Goal: Understand site structure: Understand site structure

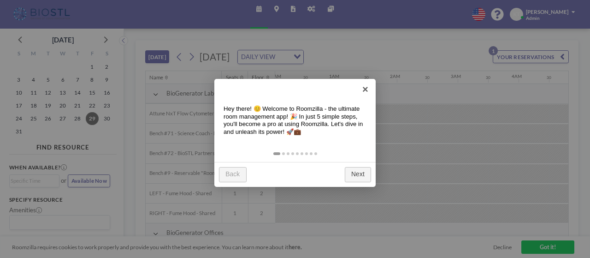
scroll to position [0, 659]
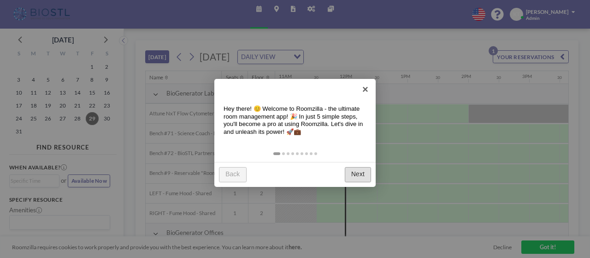
click at [356, 173] on link "Next" at bounding box center [358, 174] width 26 height 15
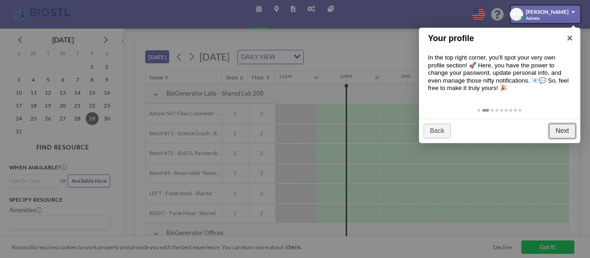
click at [557, 126] on link "Next" at bounding box center [562, 131] width 26 height 15
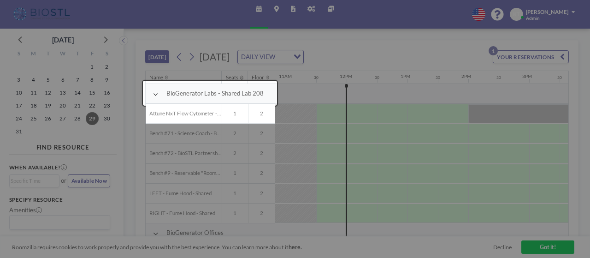
scroll to position [19, 659]
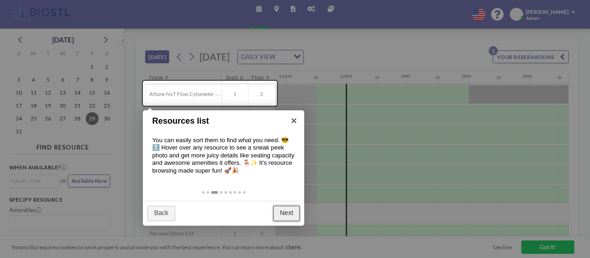
click at [288, 213] on link "Next" at bounding box center [286, 213] width 26 height 15
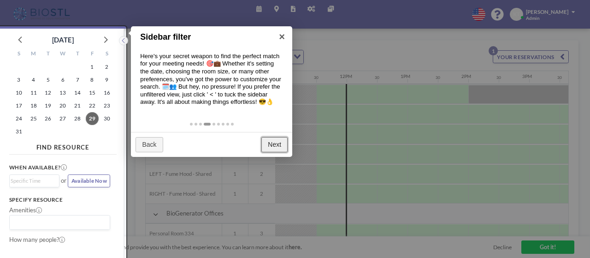
scroll to position [2, 0]
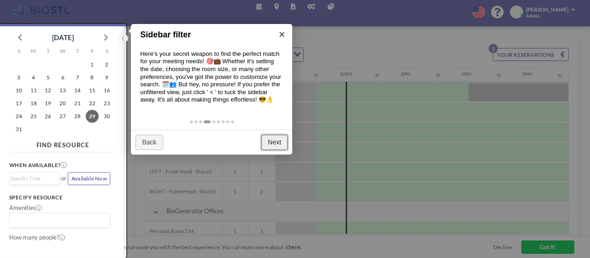
click at [276, 144] on link "Next" at bounding box center [274, 142] width 26 height 15
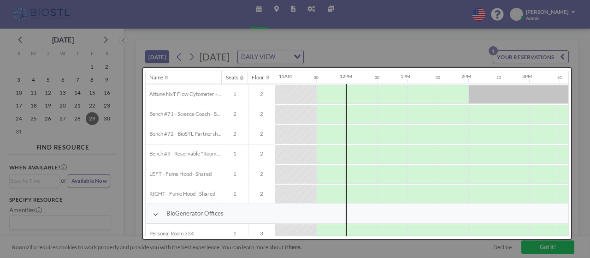
scroll to position [0, 0]
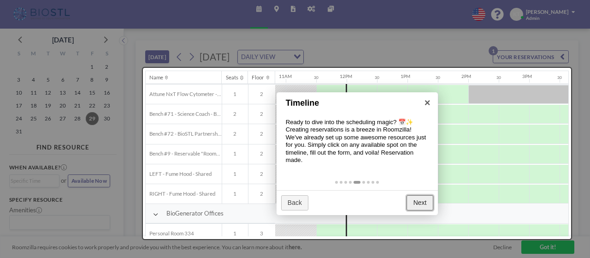
click at [420, 201] on link "Next" at bounding box center [420, 202] width 26 height 15
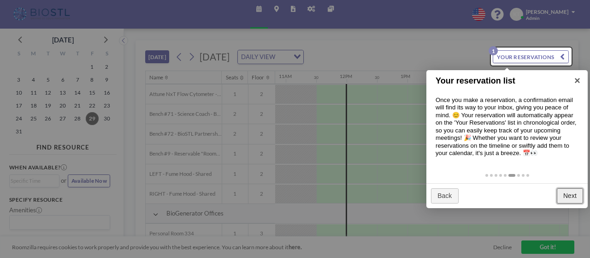
click at [571, 193] on link "Next" at bounding box center [570, 195] width 26 height 15
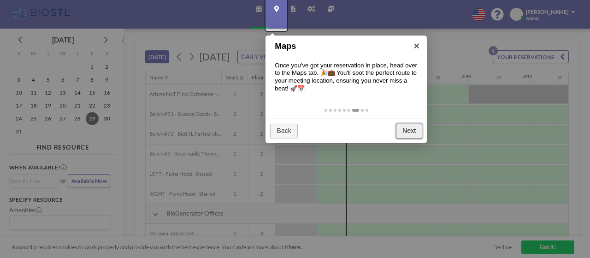
click at [406, 130] on link "Next" at bounding box center [409, 131] width 26 height 15
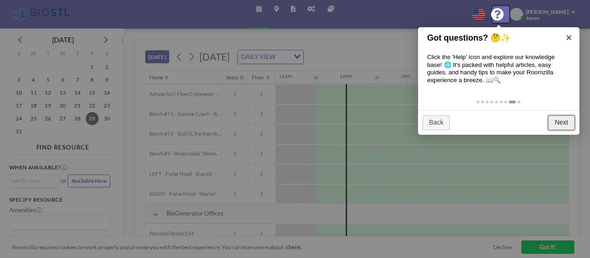
click at [557, 121] on link "Next" at bounding box center [561, 122] width 26 height 15
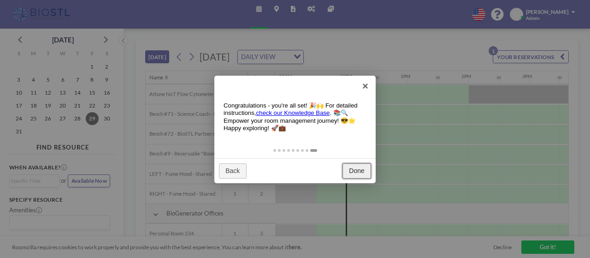
click at [358, 171] on link "Done" at bounding box center [357, 170] width 29 height 15
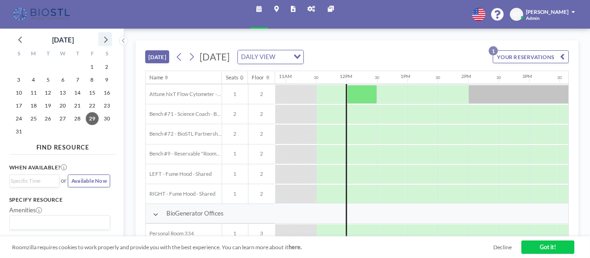
click at [107, 42] on icon at bounding box center [105, 39] width 12 height 12
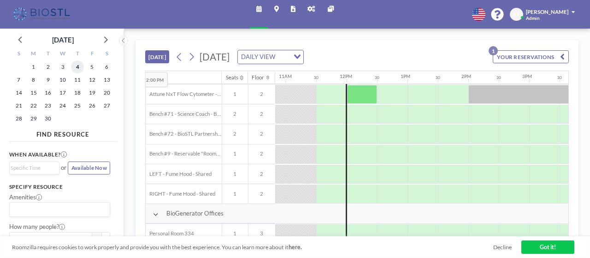
click at [79, 64] on span "4" at bounding box center [77, 66] width 13 height 13
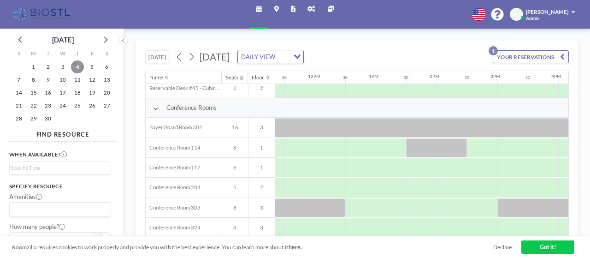
scroll to position [184, 656]
